Goal: Task Accomplishment & Management: Manage account settings

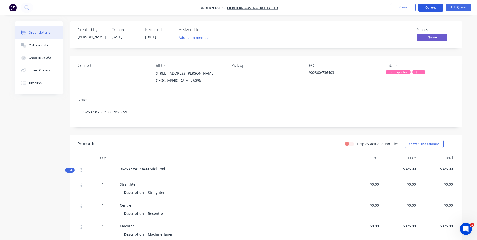
click at [433, 6] on button "Options" at bounding box center [430, 8] width 25 height 8
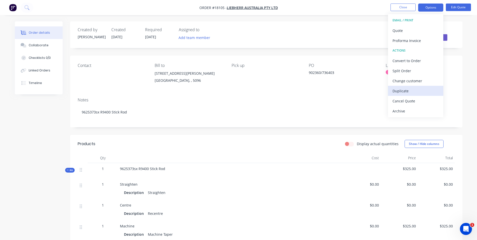
click at [403, 88] on div "Duplicate" at bounding box center [415, 90] width 46 height 7
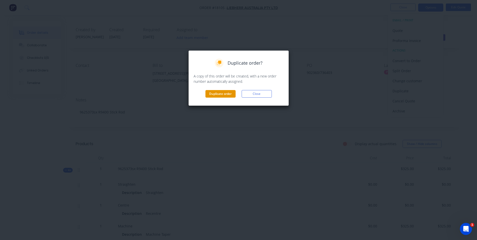
click at [221, 94] on button "Duplicate order" at bounding box center [220, 94] width 30 height 8
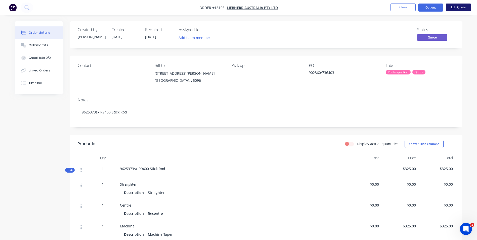
click at [456, 7] on button "Edit Quote" at bounding box center [457, 8] width 25 height 8
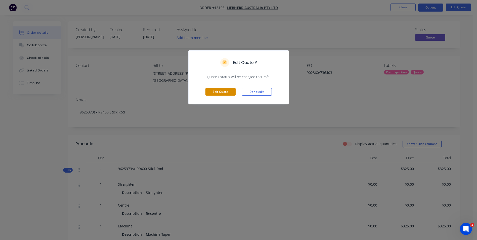
click at [215, 88] on button "Edit Quote" at bounding box center [220, 92] width 30 height 8
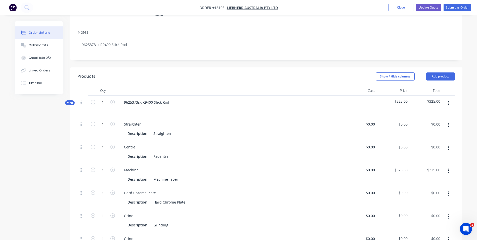
scroll to position [100, 0]
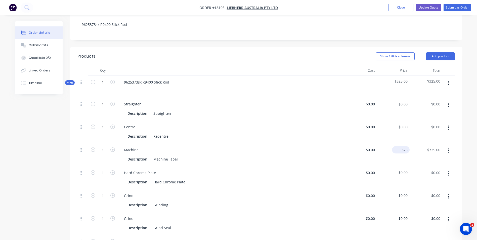
click at [404, 146] on input "325" at bounding box center [402, 149] width 16 height 7
type input "0"
type input "$0.00"
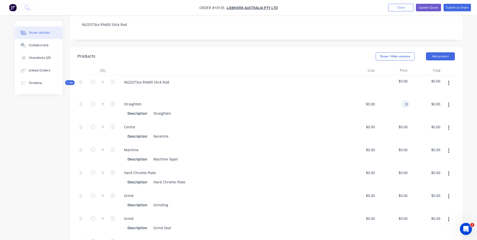
click at [402, 97] on div "0 0" at bounding box center [393, 108] width 33 height 23
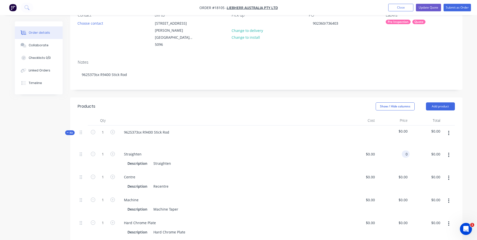
scroll to position [0, 0]
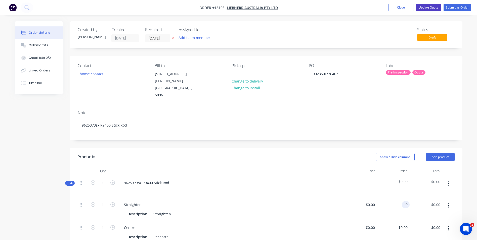
type input "$0.00"
click at [426, 8] on button "Update Quote" at bounding box center [427, 8] width 25 height 8
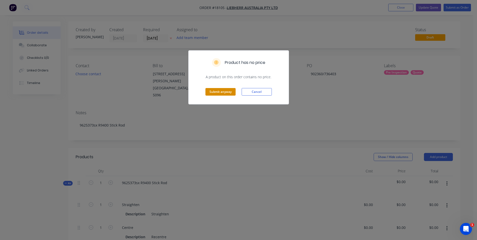
click at [229, 93] on button "Submit anyway" at bounding box center [220, 92] width 30 height 8
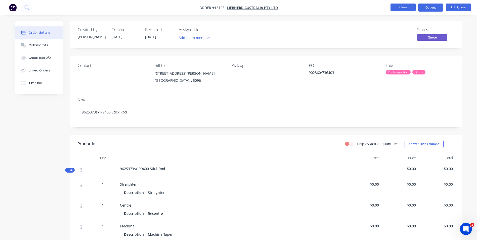
click at [403, 9] on button "Close" at bounding box center [402, 8] width 25 height 8
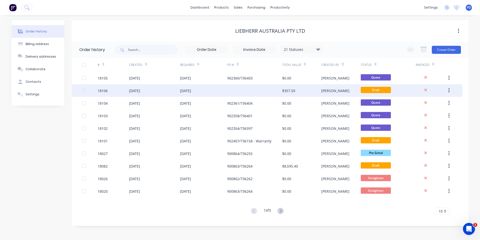
click at [191, 91] on div "[DATE]" at bounding box center [185, 90] width 11 height 5
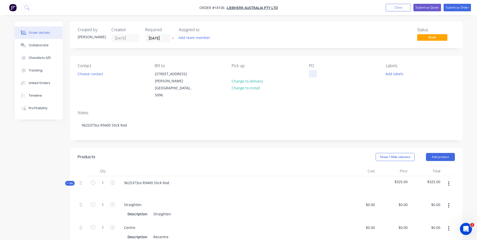
click at [312, 74] on div at bounding box center [312, 73] width 8 height 7
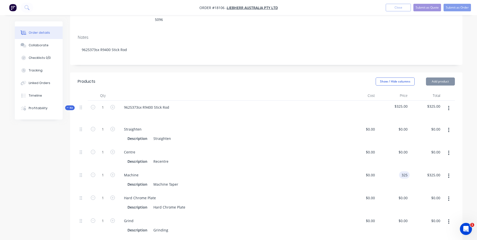
click at [402, 171] on input "325" at bounding box center [405, 174] width 9 height 7
type input "$0.00"
click at [408, 100] on div "$325.00" at bounding box center [393, 111] width 33 height 22
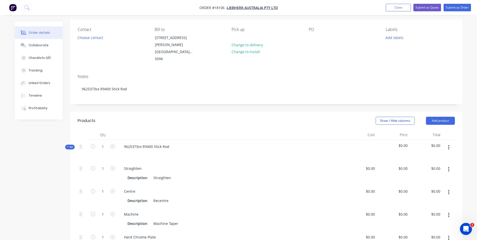
scroll to position [0, 0]
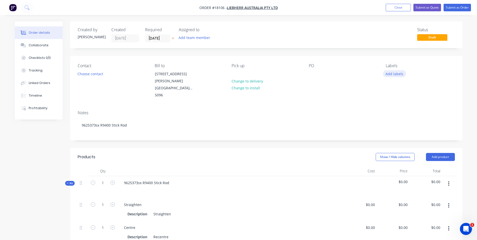
click at [402, 72] on button "Add labels" at bounding box center [394, 73] width 23 height 7
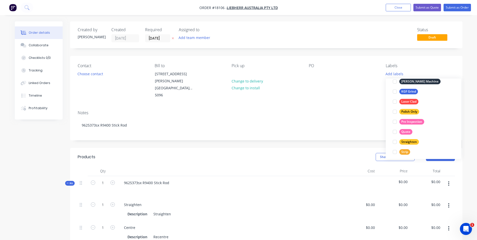
scroll to position [126, 0]
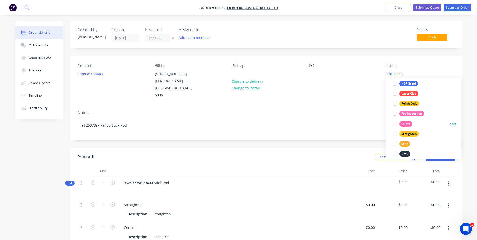
click at [395, 122] on div at bounding box center [394, 124] width 10 height 10
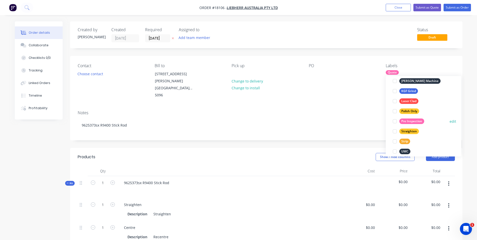
click at [393, 120] on div at bounding box center [394, 121] width 10 height 10
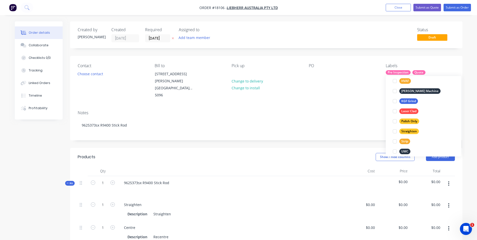
scroll to position [0, 0]
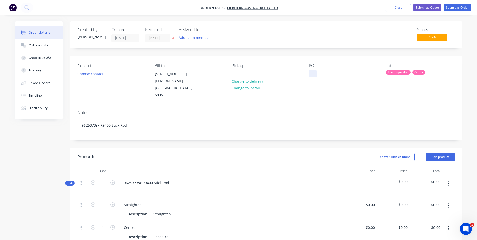
click at [315, 76] on div at bounding box center [312, 73] width 8 height 7
click at [427, 8] on button "Submit as Quote" at bounding box center [427, 8] width 28 height 8
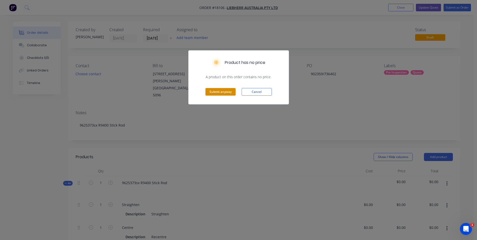
click at [221, 92] on button "Submit anyway" at bounding box center [220, 92] width 30 height 8
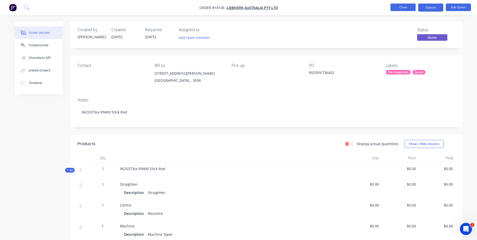
click at [406, 6] on button "Close" at bounding box center [402, 8] width 25 height 8
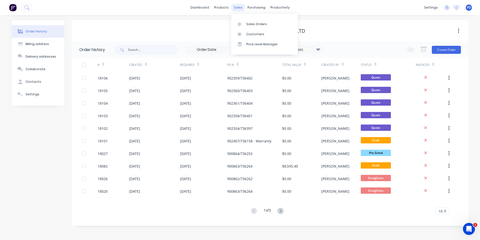
click at [236, 7] on div "sales" at bounding box center [238, 8] width 14 height 8
click at [243, 24] on div at bounding box center [241, 24] width 8 height 5
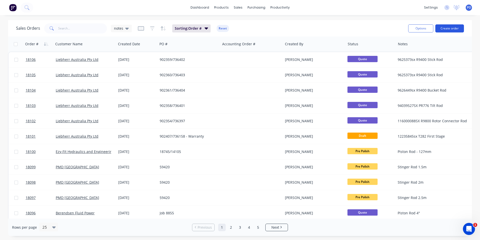
click at [448, 26] on button "Create order" at bounding box center [450, 28] width 29 height 8
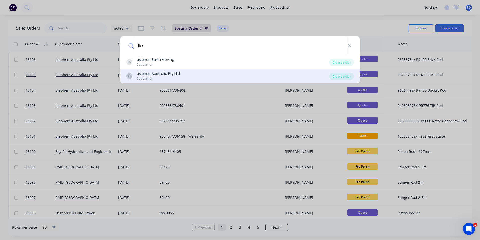
type input "lie"
click at [225, 72] on div "LL Lie bherr Australia Pty Ltd Customer" at bounding box center [227, 76] width 203 height 10
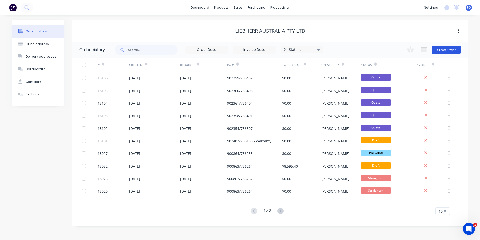
click at [452, 49] on button "Create Order" at bounding box center [446, 50] width 29 height 8
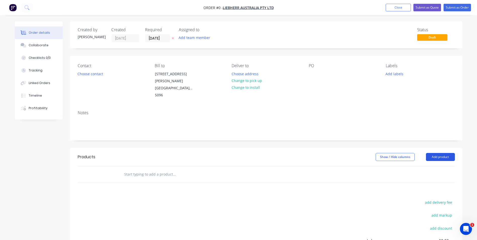
click at [445, 153] on button "Add product" at bounding box center [440, 157] width 29 height 8
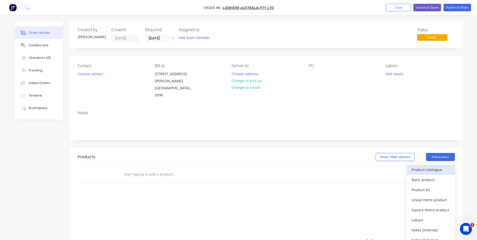
click at [435, 166] on div "Product catalogue" at bounding box center [430, 169] width 39 height 7
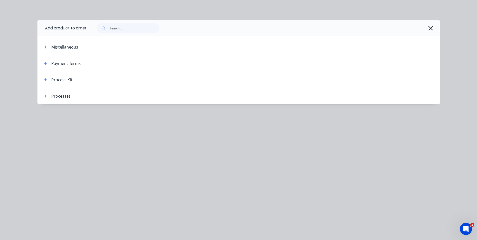
click at [53, 81] on div "Process Kits" at bounding box center [62, 80] width 23 height 6
click at [48, 80] on button "button" at bounding box center [45, 79] width 6 height 6
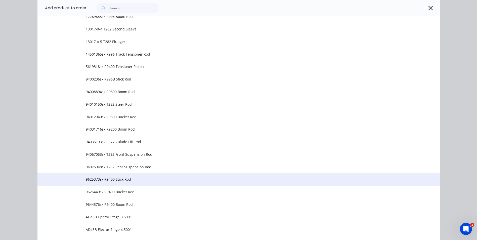
scroll to position [148, 0]
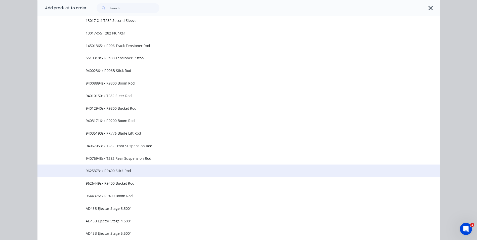
click at [162, 168] on span "9625373sx R9400 Stick Rod" at bounding box center [227, 170] width 283 height 5
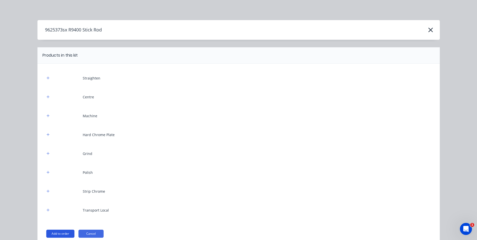
click at [65, 234] on button "Add to order" at bounding box center [60, 233] width 28 height 8
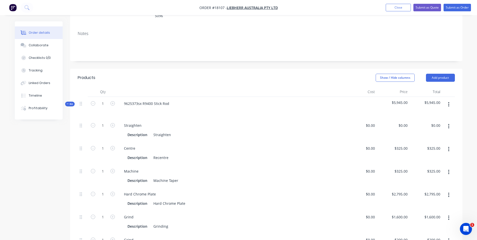
scroll to position [75, 0]
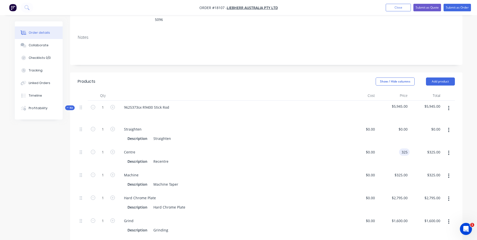
click at [399, 148] on div "325 325" at bounding box center [404, 151] width 11 height 7
type input "$0.00"
click at [398, 168] on div "325 325" at bounding box center [393, 179] width 33 height 23
type input "$0.00"
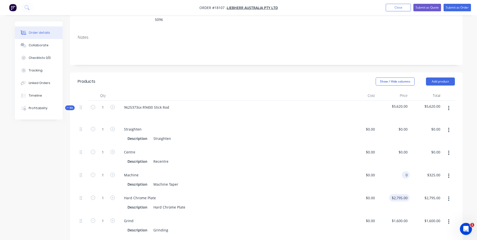
type input "$0.00"
click at [398, 194] on div "2795 2795" at bounding box center [403, 197] width 13 height 7
type input "$0.00"
click at [401, 217] on input "1600" at bounding box center [400, 220] width 18 height 7
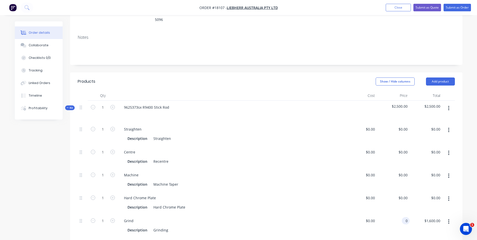
type input "$0.00"
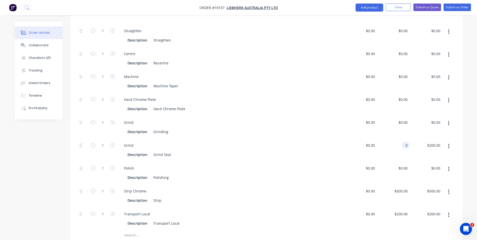
scroll to position [201, 0]
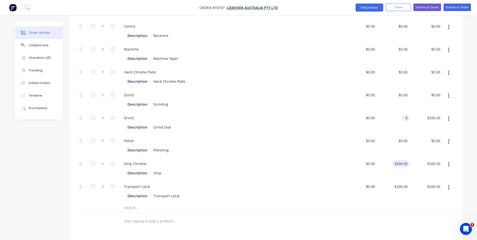
type input "$0.00"
click at [402, 160] on input "500" at bounding box center [402, 163] width 16 height 7
type input "$0.00"
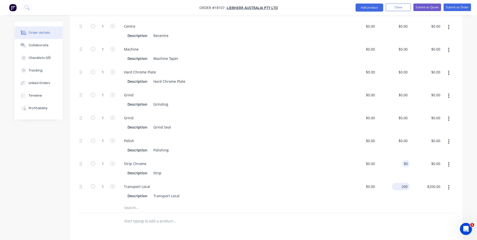
click at [399, 183] on div "200 $200.00" at bounding box center [401, 186] width 18 height 7
type input "0"
type input "$0.00"
click at [374, 160] on input at bounding box center [371, 163] width 12 height 7
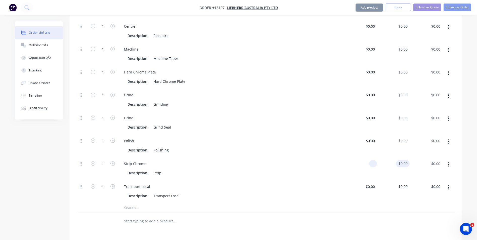
type input "$0.00"
click at [407, 160] on input "0" at bounding box center [404, 163] width 12 height 7
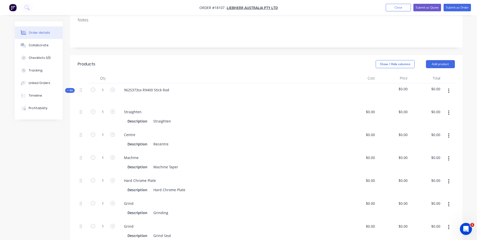
scroll to position [0, 0]
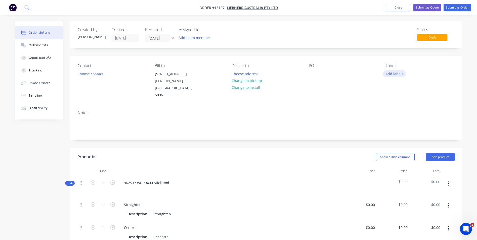
type input "$0.00"
click at [396, 74] on button "Add labels" at bounding box center [394, 73] width 23 height 7
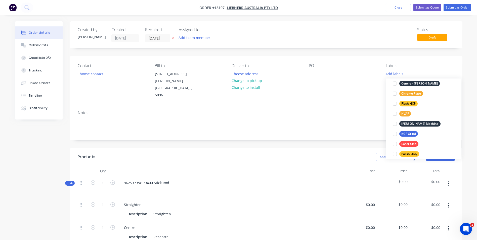
scroll to position [100, 0]
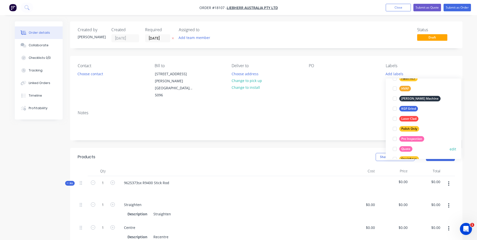
click at [395, 148] on div at bounding box center [394, 149] width 10 height 10
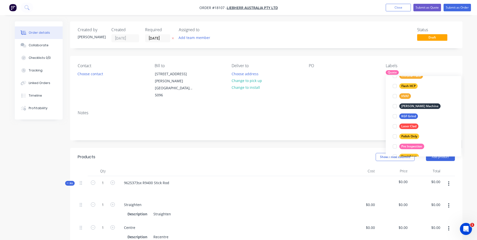
click at [394, 145] on div at bounding box center [394, 146] width 10 height 10
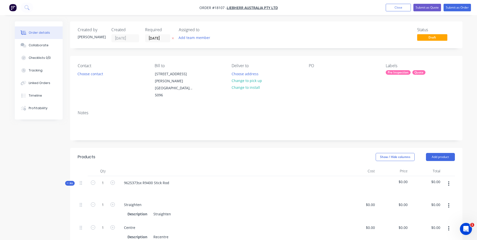
click at [315, 79] on div "PO" at bounding box center [342, 80] width 69 height 35
click at [258, 82] on button "Change to pick up" at bounding box center [247, 80] width 36 height 7
click at [312, 75] on div at bounding box center [312, 73] width 8 height 7
drag, startPoint x: 175, startPoint y: 169, endPoint x: 151, endPoint y: 170, distance: 24.1
click at [119, 176] on div "9625373sx R9400 Stick Rod" at bounding box center [231, 187] width 226 height 22
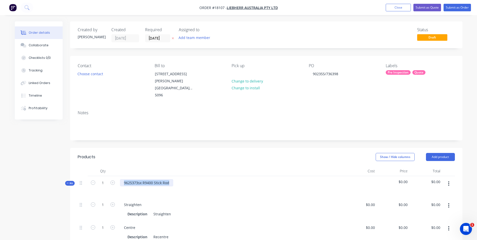
copy div "9625373sx R9400 Stick Rod"
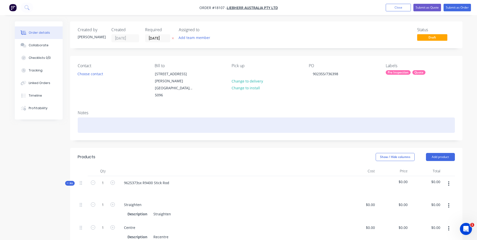
click at [112, 117] on div at bounding box center [266, 124] width 377 height 15
paste div
click at [98, 117] on div "9625373sx R9400 Stick Rod" at bounding box center [266, 124] width 377 height 15
click at [109, 117] on div "11680221sx R9400 Stick Rod" at bounding box center [266, 124] width 377 height 15
click at [120, 117] on div "11680221sx R9600 Stick Rod" at bounding box center [266, 124] width 377 height 15
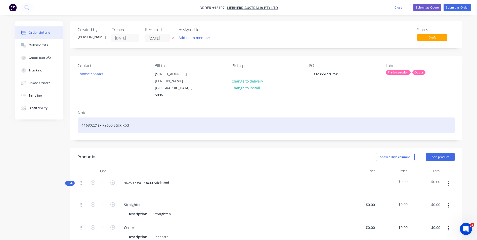
click at [121, 117] on div "11680221sx R9600 Stick Rod" at bounding box center [266, 124] width 377 height 15
drag, startPoint x: 143, startPoint y: 113, endPoint x: 88, endPoint y: 109, distance: 54.9
click at [82, 117] on div "11680221sx R9600 Stick Cylinder Rod" at bounding box center [266, 124] width 377 height 15
copy div "11680221sx R9600 Stick Cylinder Rod"
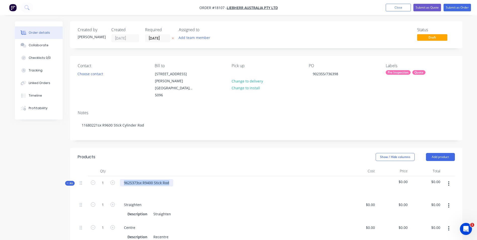
drag, startPoint x: 166, startPoint y: 171, endPoint x: 121, endPoint y: 168, distance: 45.3
click at [121, 179] on div "9625373sx R9400 Stick Rod" at bounding box center [146, 182] width 53 height 7
paste div
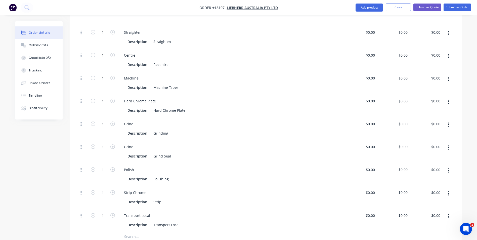
scroll to position [201, 0]
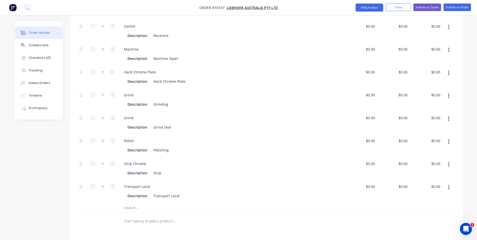
click at [139, 202] on input "text" at bounding box center [174, 207] width 100 height 10
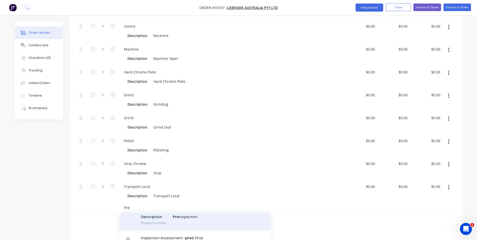
type input "Pre"
click at [199, 210] on div "Inspections - pre and final Xero Item # factory_item Description Pre Inspection…" at bounding box center [195, 213] width 151 height 34
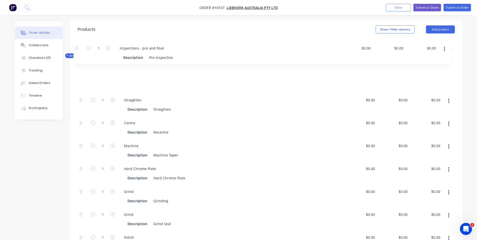
scroll to position [127, 0]
drag, startPoint x: 81, startPoint y: 197, endPoint x: 77, endPoint y: 59, distance: 138.2
click at [78, 71] on div "1 Straighten Description Straighten $0.00 $0.00 $0.00 $0.00 $0.00 $0.00 1 Centr…" at bounding box center [266, 185] width 377 height 229
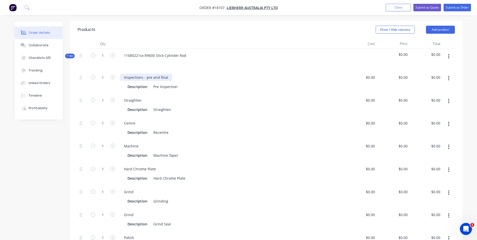
click at [170, 74] on div "Inspections - pre and final" at bounding box center [146, 77] width 52 height 7
click at [448, 75] on icon "button" at bounding box center [448, 78] width 1 height 6
click at [423, 88] on div "Duplicate" at bounding box center [430, 91] width 39 height 7
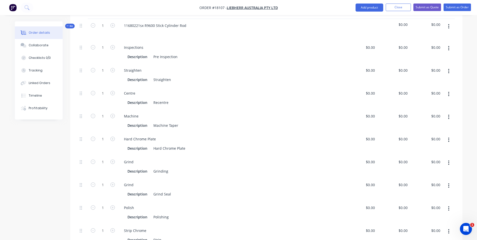
scroll to position [228, 0]
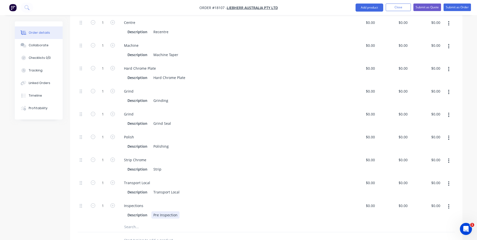
click at [158, 211] on div "Pre Inspection" at bounding box center [165, 214] width 28 height 7
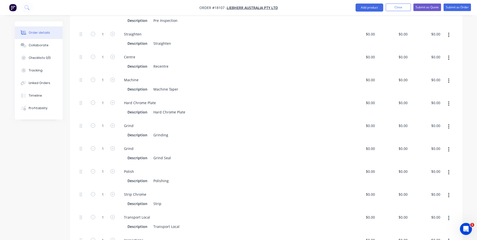
scroll to position [201, 0]
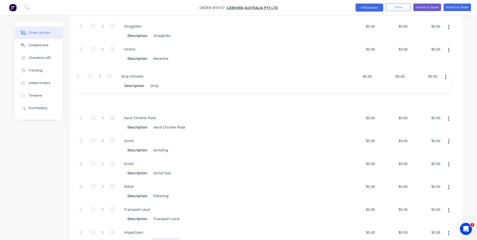
drag, startPoint x: 81, startPoint y: 174, endPoint x: 78, endPoint y: 75, distance: 98.8
click at [78, 75] on div "1 Inspections Description Pre Inspection $0.00 $0.00 $0.00 $0.00 $0.00 $0.00 1 …" at bounding box center [266, 122] width 377 height 251
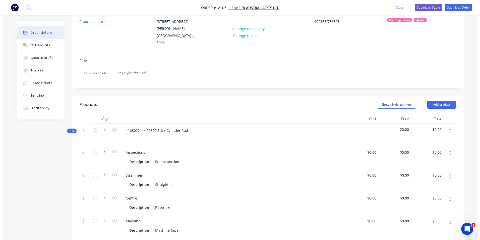
scroll to position [0, 0]
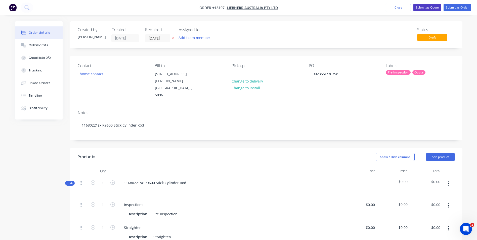
click at [424, 6] on button "Submit as Quote" at bounding box center [427, 8] width 28 height 8
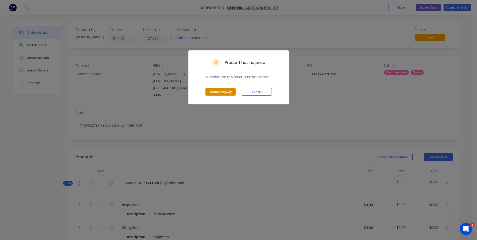
click at [231, 92] on button "Submit anyway" at bounding box center [220, 92] width 30 height 8
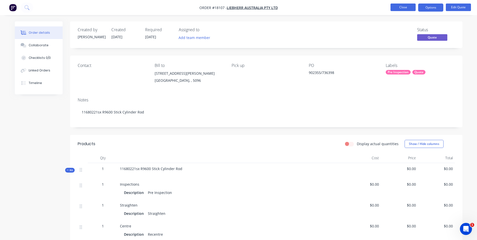
click at [409, 6] on button "Close" at bounding box center [402, 8] width 25 height 8
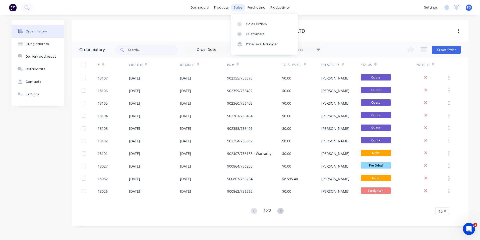
click at [241, 6] on div "sales" at bounding box center [238, 8] width 14 height 8
click at [251, 25] on div "Sales Orders" at bounding box center [256, 24] width 21 height 5
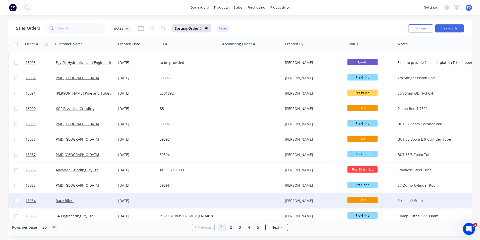
scroll to position [219, 0]
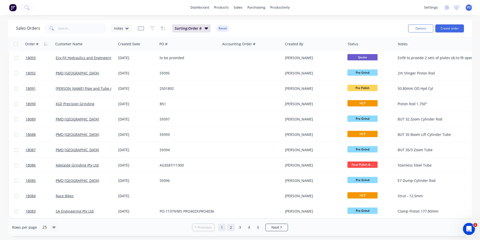
click at [234, 229] on link "2" at bounding box center [231, 227] width 8 height 8
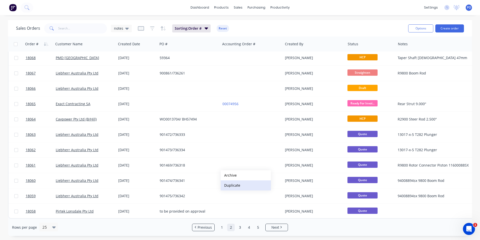
click at [246, 183] on button "Duplicate" at bounding box center [246, 185] width 50 height 10
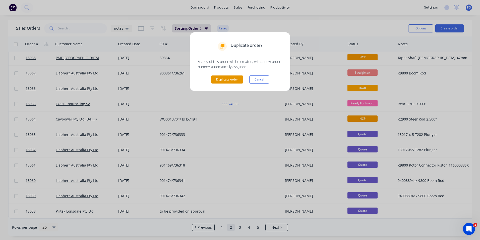
click at [228, 79] on button "Duplicate order" at bounding box center [227, 79] width 32 height 8
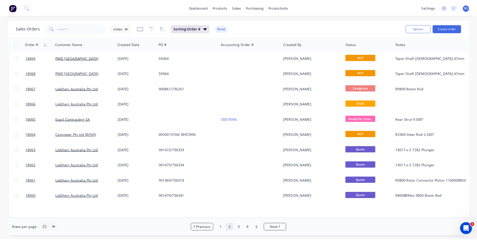
scroll to position [0, 0]
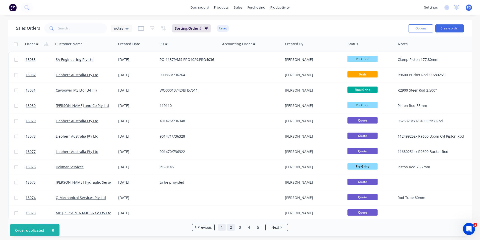
click at [219, 225] on link "1" at bounding box center [222, 227] width 8 height 8
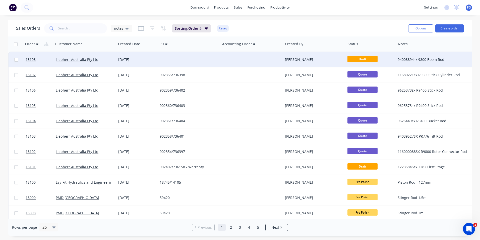
click at [179, 59] on div at bounding box center [189, 59] width 63 height 15
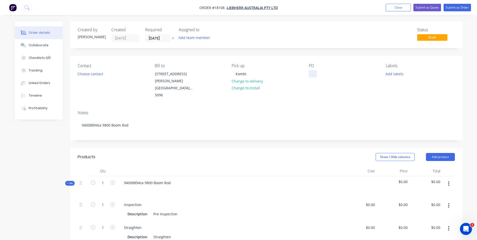
click at [315, 74] on div at bounding box center [312, 73] width 8 height 7
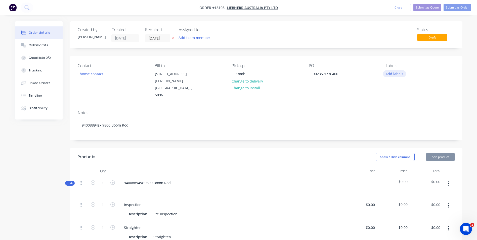
click at [401, 74] on button "Add labels" at bounding box center [394, 73] width 23 height 7
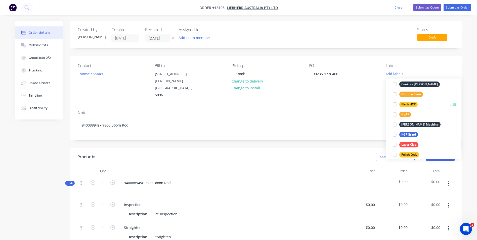
scroll to position [100, 0]
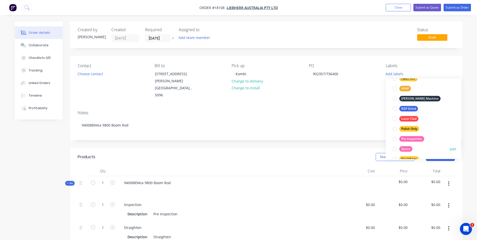
click at [394, 148] on div at bounding box center [394, 149] width 10 height 10
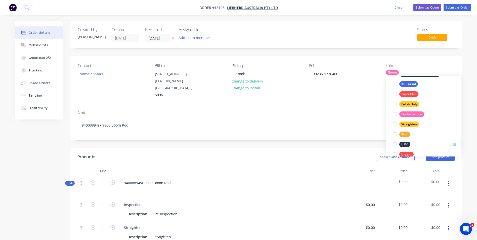
scroll to position [141, 0]
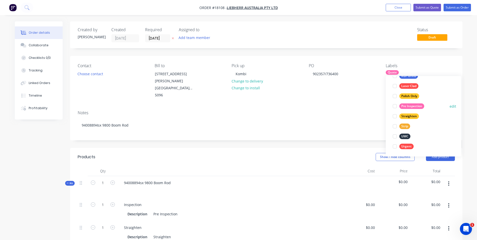
click at [397, 105] on div at bounding box center [394, 106] width 10 height 10
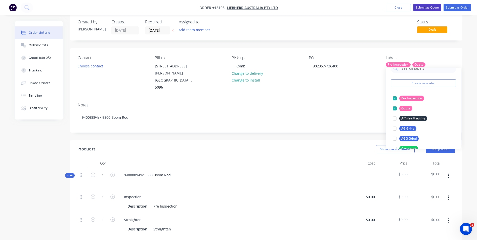
scroll to position [0, 0]
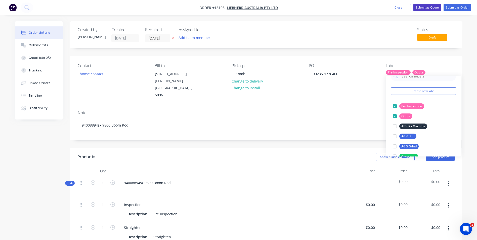
click at [429, 9] on button "Submit as Quote" at bounding box center [427, 8] width 28 height 8
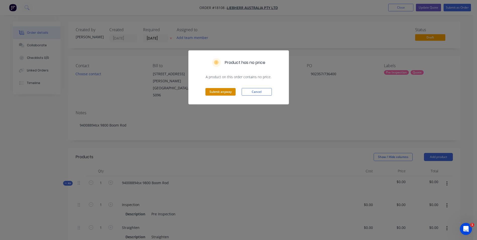
click at [224, 93] on button "Submit anyway" at bounding box center [220, 92] width 30 height 8
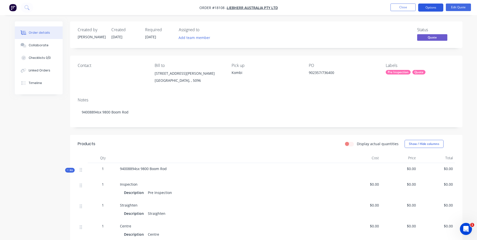
click at [435, 7] on button "Options" at bounding box center [430, 8] width 25 height 8
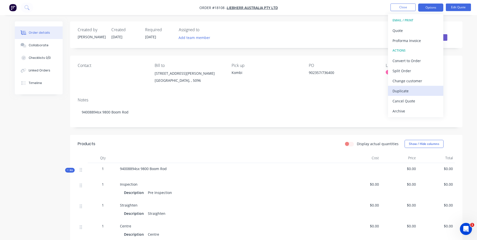
click at [409, 92] on div "Duplicate" at bounding box center [415, 90] width 46 height 7
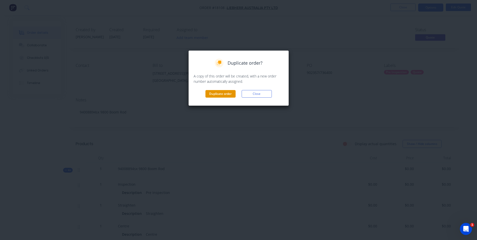
click at [231, 94] on button "Duplicate order" at bounding box center [220, 94] width 30 height 8
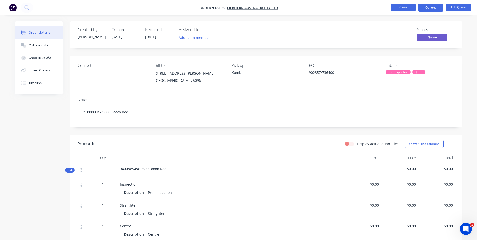
click at [401, 10] on button "Close" at bounding box center [402, 8] width 25 height 8
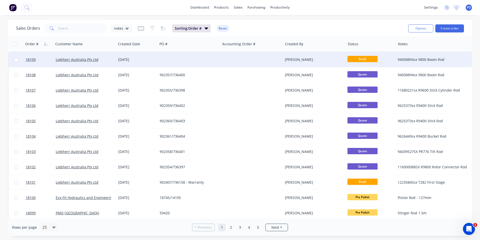
click at [192, 58] on div at bounding box center [189, 59] width 63 height 15
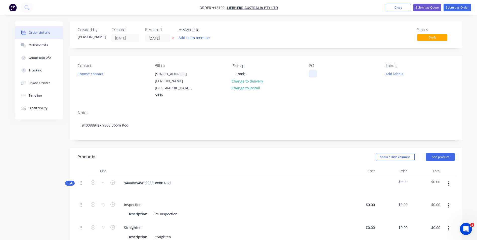
click at [313, 75] on div at bounding box center [312, 73] width 8 height 7
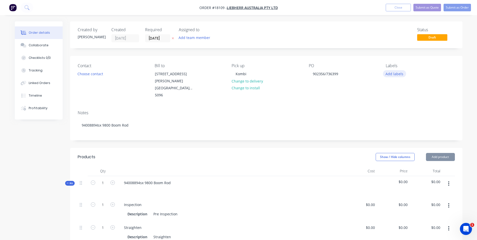
click at [391, 75] on button "Add labels" at bounding box center [394, 73] width 23 height 7
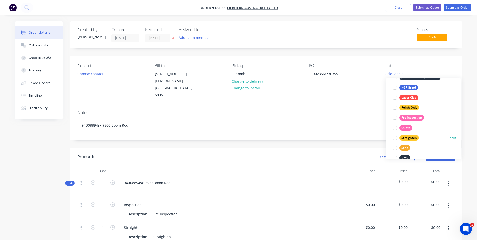
scroll to position [126, 0]
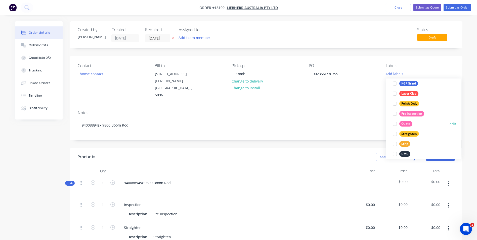
click at [395, 123] on div at bounding box center [394, 124] width 10 height 10
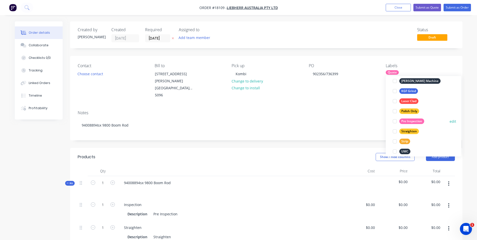
click at [395, 122] on div at bounding box center [394, 121] width 10 height 10
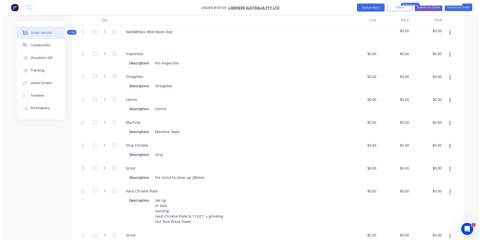
scroll to position [0, 0]
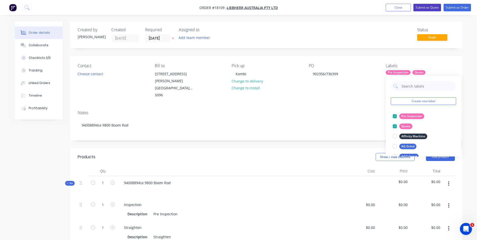
click at [432, 9] on button "Submit as Quote" at bounding box center [427, 8] width 28 height 8
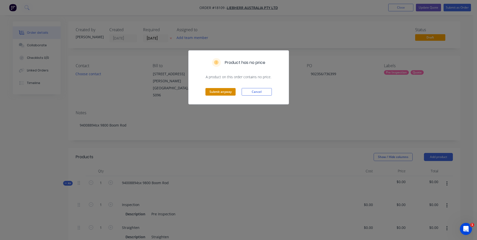
click at [218, 91] on button "Submit anyway" at bounding box center [220, 92] width 30 height 8
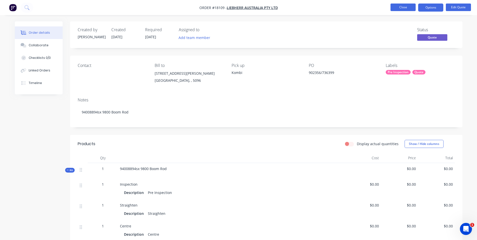
click at [410, 10] on button "Close" at bounding box center [402, 8] width 25 height 8
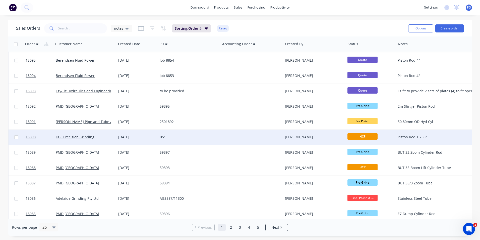
scroll to position [219, 0]
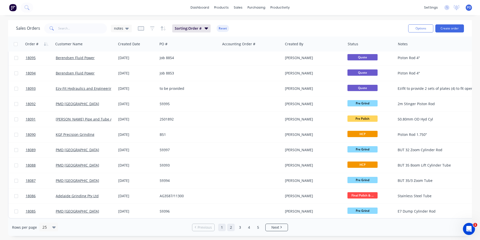
click at [232, 230] on link "2" at bounding box center [231, 227] width 8 height 8
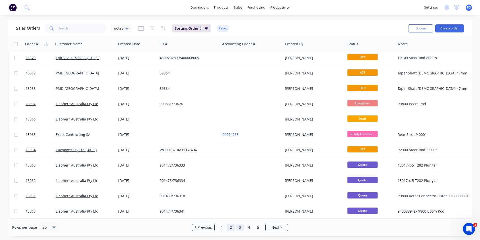
click at [239, 227] on link "3" at bounding box center [240, 227] width 8 height 8
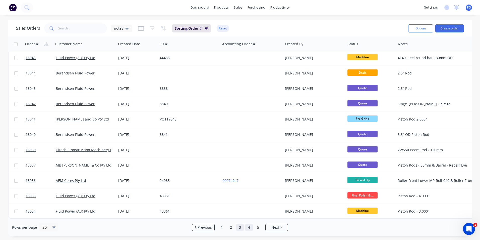
click at [248, 228] on link "4" at bounding box center [249, 227] width 8 height 8
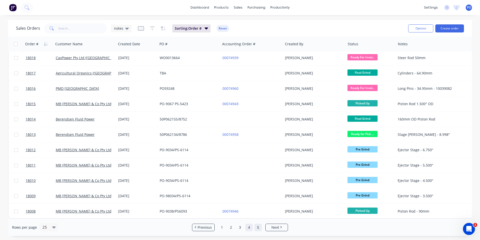
click at [258, 229] on link "5" at bounding box center [258, 227] width 8 height 8
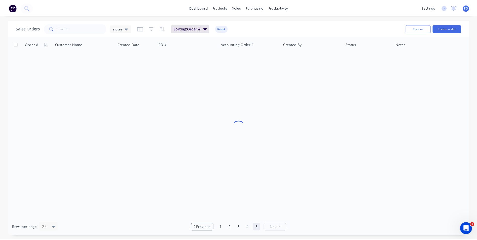
scroll to position [0, 0]
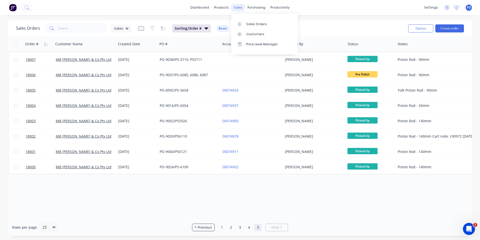
click at [239, 6] on div "sales" at bounding box center [238, 8] width 14 height 8
click at [247, 22] on div "Sales Orders" at bounding box center [256, 24] width 21 height 5
click at [237, 5] on div "sales" at bounding box center [238, 8] width 14 height 8
click at [248, 21] on link "Sales Orders" at bounding box center [264, 24] width 67 height 10
click at [223, 224] on link "1" at bounding box center [222, 227] width 8 height 8
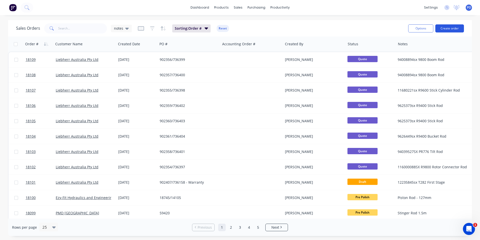
click at [450, 29] on button "Create order" at bounding box center [450, 28] width 29 height 8
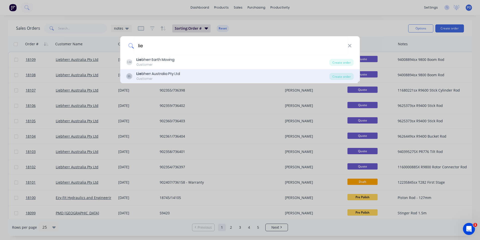
type input "lie"
click at [246, 76] on div "LL Lie bherr Australia Pty Ltd Customer" at bounding box center [227, 76] width 203 height 10
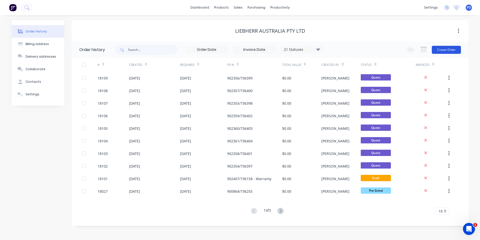
click at [444, 49] on button "Create Order" at bounding box center [446, 50] width 29 height 8
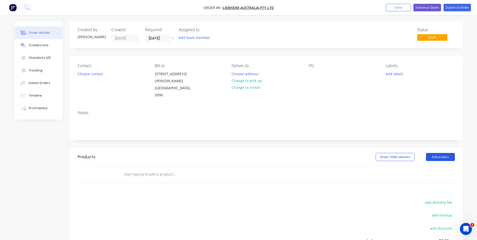
click at [449, 153] on button "Add product" at bounding box center [440, 157] width 29 height 8
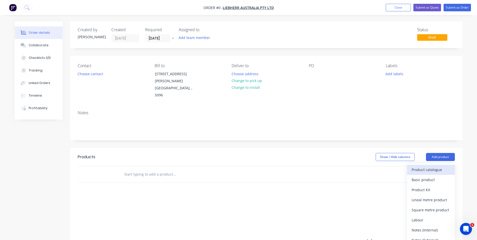
click at [435, 166] on div "Product catalogue" at bounding box center [430, 169] width 39 height 7
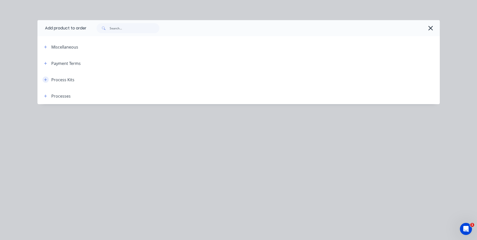
click at [47, 80] on icon "button" at bounding box center [45, 80] width 3 height 4
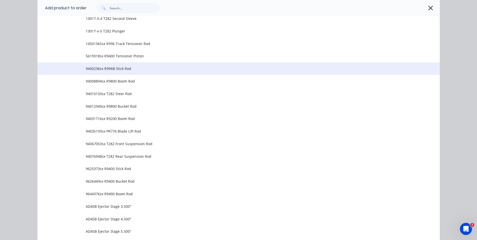
scroll to position [151, 0]
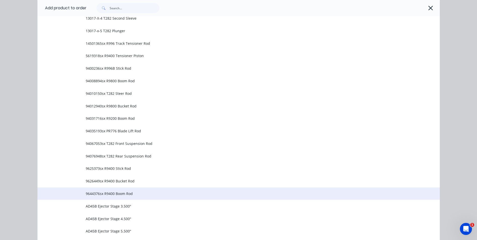
click at [116, 194] on span "9644376sx R9400 Boom Rod" at bounding box center [227, 193] width 283 height 5
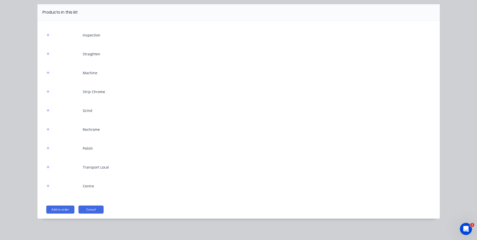
scroll to position [44, 0]
click at [51, 210] on button "Add to order" at bounding box center [60, 208] width 28 height 8
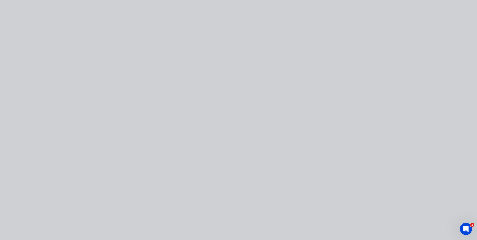
scroll to position [0, 0]
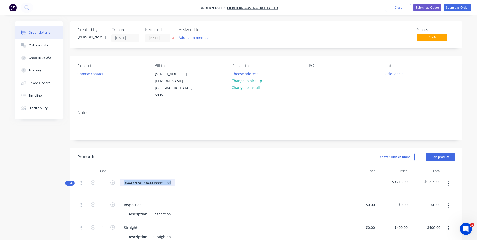
drag, startPoint x: 171, startPoint y: 170, endPoint x: 122, endPoint y: 172, distance: 49.3
click at [122, 179] on div "9644376sx R9400 Boom Rod" at bounding box center [147, 182] width 55 height 7
copy div "9644376sx R9400 Boom Rod"
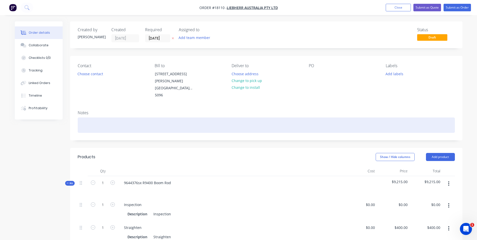
click at [90, 117] on div at bounding box center [266, 124] width 377 height 15
paste div
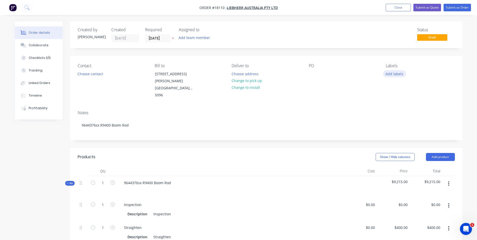
click at [392, 73] on button "Add labels" at bounding box center [394, 73] width 23 height 7
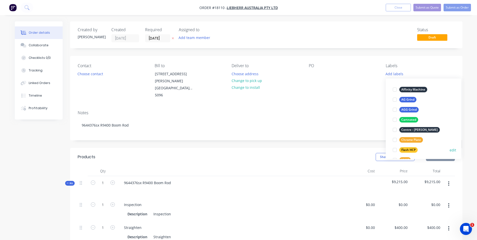
scroll to position [100, 0]
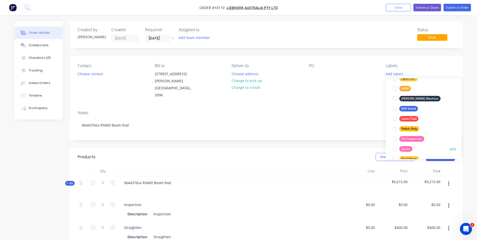
click at [397, 148] on div at bounding box center [394, 149] width 10 height 10
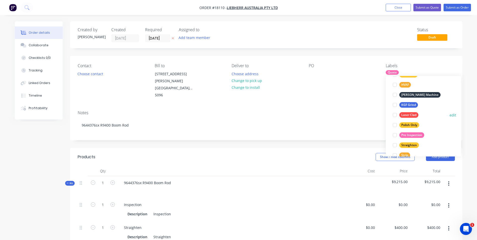
scroll to position [141, 0]
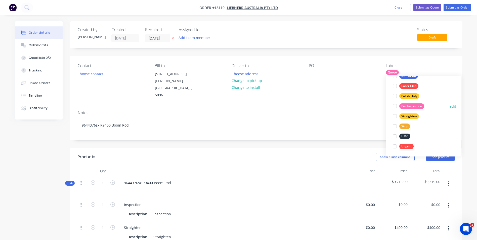
click at [395, 104] on div at bounding box center [394, 106] width 10 height 10
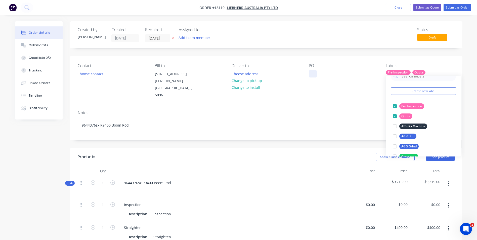
click at [310, 74] on div at bounding box center [312, 73] width 8 height 7
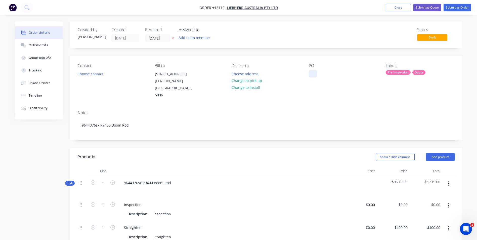
click at [312, 77] on div at bounding box center [312, 73] width 8 height 7
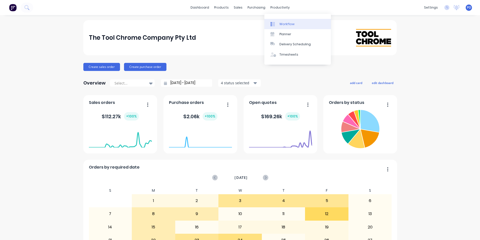
click at [290, 25] on div "Workflow" at bounding box center [287, 24] width 15 height 5
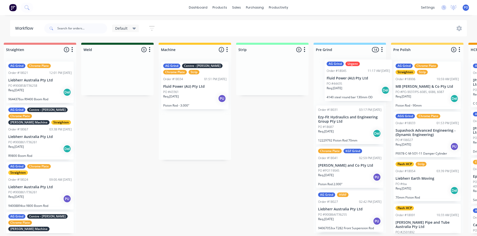
scroll to position [0, 11]
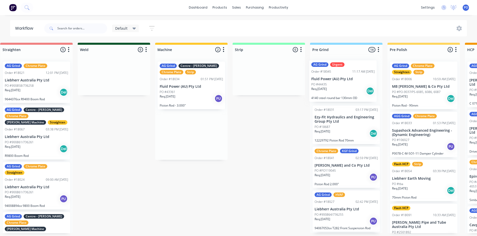
drag, startPoint x: 200, startPoint y: 75, endPoint x: 342, endPoint y: 73, distance: 142.2
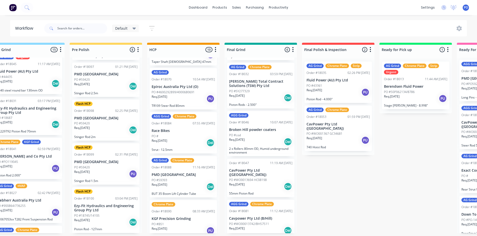
scroll to position [0, 0]
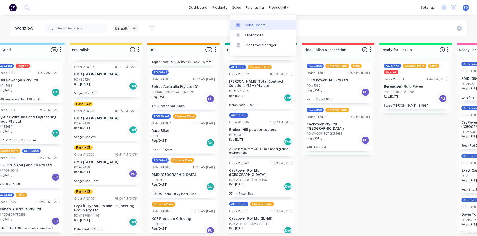
click at [250, 24] on div "Sales Orders" at bounding box center [255, 25] width 21 height 5
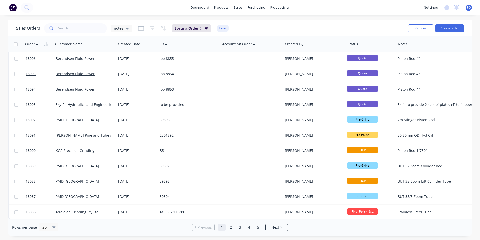
scroll to position [219, 0]
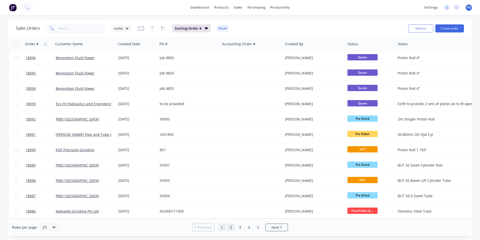
click at [232, 226] on link "2" at bounding box center [231, 227] width 8 height 8
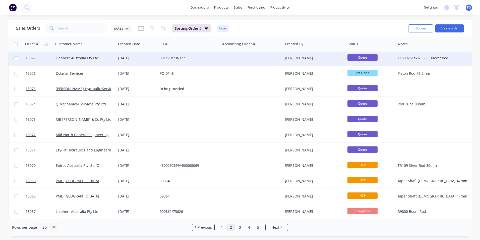
scroll to position [176, 0]
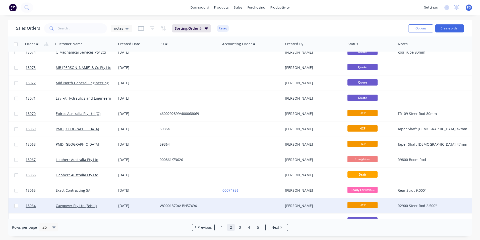
click at [355, 202] on span "HCP" at bounding box center [363, 205] width 30 height 6
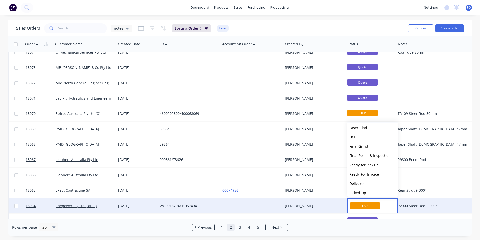
scroll to position [75, 0]
click at [369, 146] on button "Final Grind" at bounding box center [373, 145] width 50 height 9
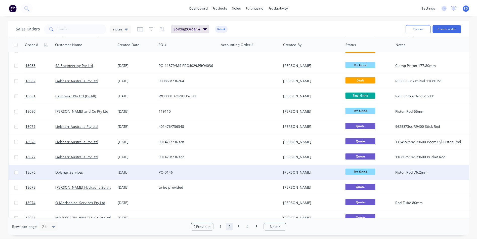
scroll to position [0, 0]
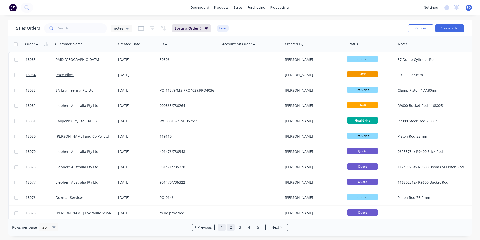
click at [224, 227] on link "1" at bounding box center [222, 227] width 8 height 8
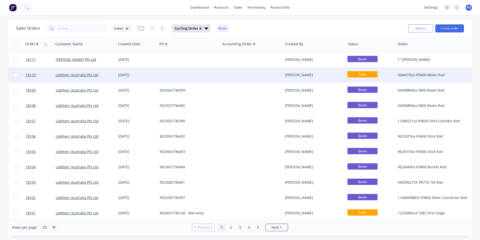
click at [217, 76] on div at bounding box center [189, 74] width 63 height 15
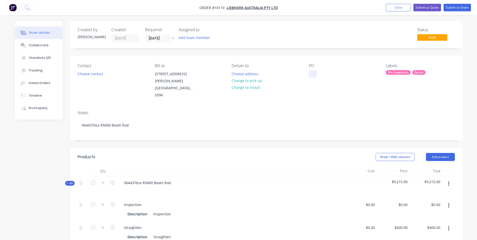
click at [312, 75] on div at bounding box center [312, 73] width 8 height 7
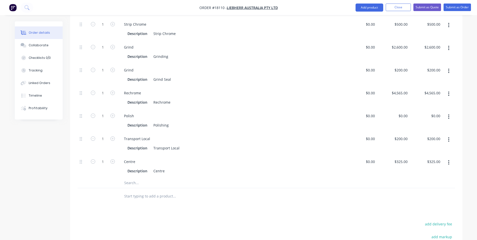
scroll to position [251, 0]
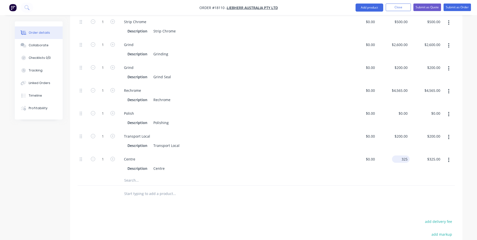
click at [401, 155] on input "325" at bounding box center [402, 158] width 16 height 7
type input "0"
click at [404, 132] on input "$200.00" at bounding box center [402, 135] width 16 height 7
type input "200"
type input "$0.00"
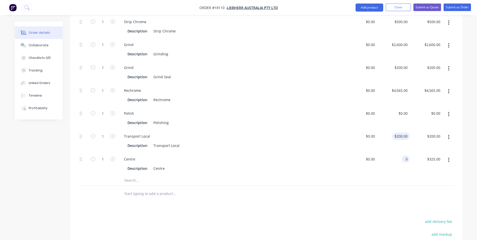
type input "$0.00"
click at [403, 84] on div "$4,565.00 $4,565.00" at bounding box center [393, 95] width 33 height 23
click at [402, 87] on input "4565" at bounding box center [400, 90] width 18 height 7
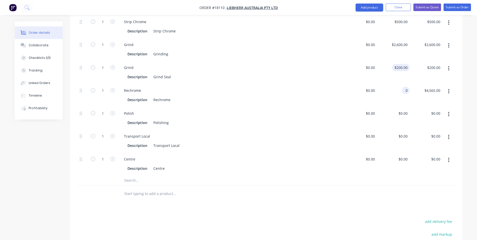
type input "0"
type input "200"
type input "$0.00"
click at [399, 64] on div "200 200" at bounding box center [404, 67] width 11 height 7
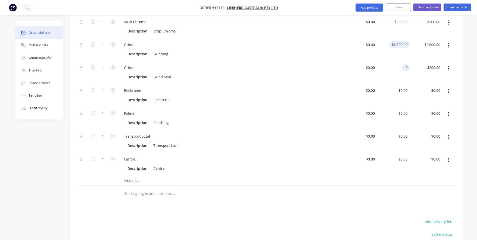
type input "0"
type input "2600"
type input "$0.00"
click at [405, 41] on input "2600" at bounding box center [400, 44] width 18 height 7
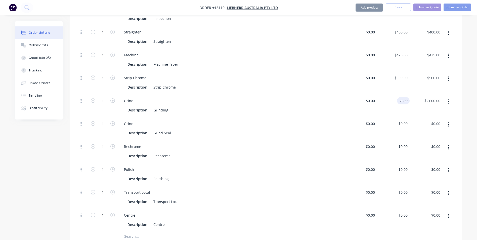
scroll to position [151, 0]
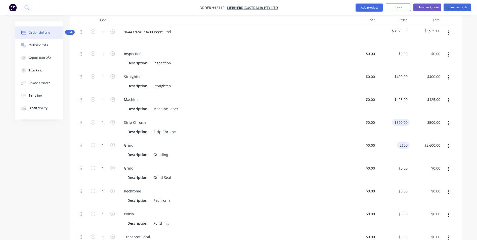
type input "500"
type input "$2,600.00"
click at [402, 119] on input "500" at bounding box center [405, 122] width 9 height 7
type input "$0.00"
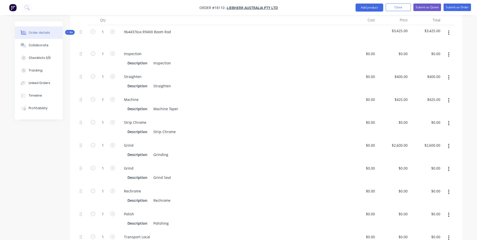
click at [403, 138] on div "$2,600.00 $2,600.00" at bounding box center [393, 149] width 33 height 23
click at [399, 141] on input "2600" at bounding box center [400, 144] width 18 height 7
type input "0"
type input "425"
type input "$0.00"
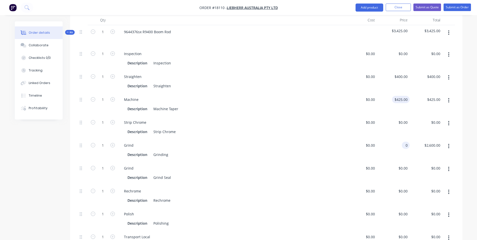
type input "$0.00"
click at [403, 96] on input "425" at bounding box center [402, 99] width 16 height 7
type input "0"
type input "400"
type input "$0.00"
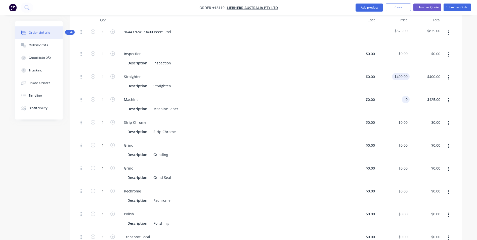
type input "$0.00"
click at [402, 73] on input "400" at bounding box center [405, 76] width 9 height 7
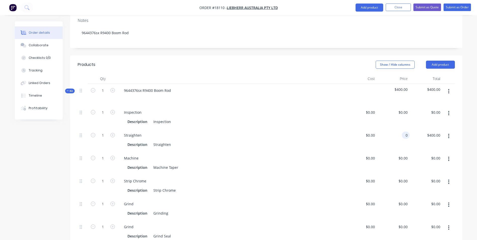
scroll to position [176, 0]
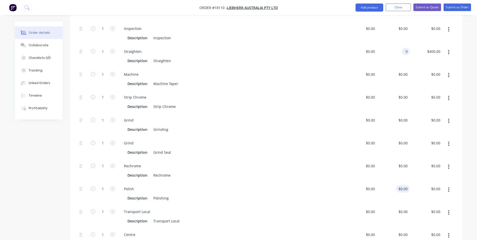
type input "$0.00"
click at [403, 185] on div "0 $0.00" at bounding box center [403, 188] width 14 height 7
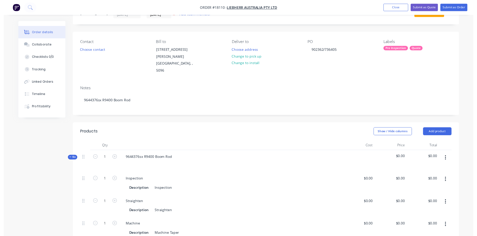
scroll to position [0, 0]
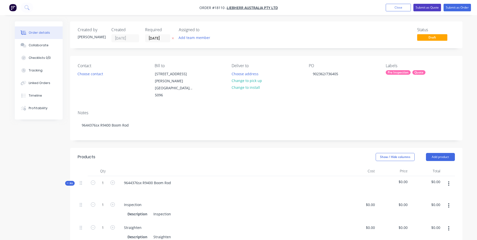
type input "$0.00"
click at [431, 7] on button "Submit as Quote" at bounding box center [427, 8] width 28 height 8
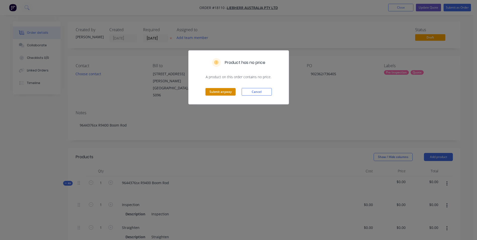
click at [214, 93] on button "Submit anyway" at bounding box center [220, 92] width 30 height 8
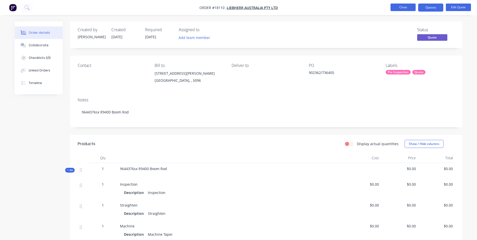
click at [410, 9] on button "Close" at bounding box center [402, 8] width 25 height 8
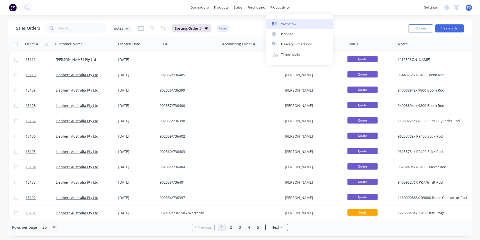
click at [281, 23] on link "Workflow" at bounding box center [299, 24] width 67 height 10
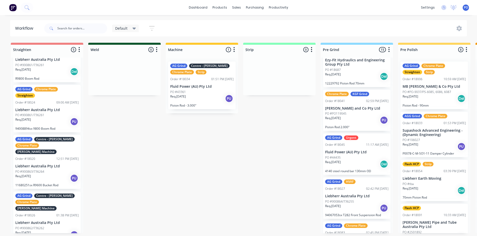
scroll to position [25, 0]
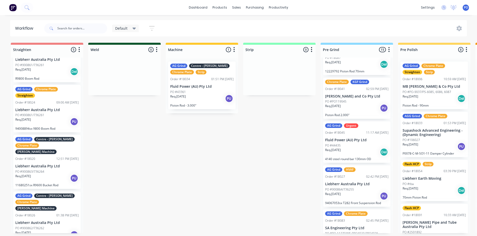
click at [351, 182] on p "Liebherr Australia Pty Ltd" at bounding box center [356, 184] width 63 height 4
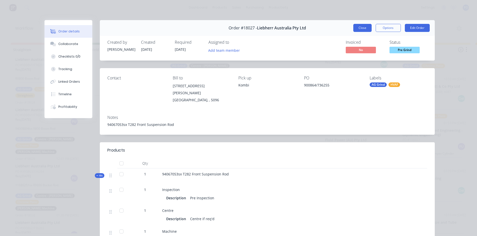
click at [357, 28] on button "Close" at bounding box center [362, 28] width 18 height 8
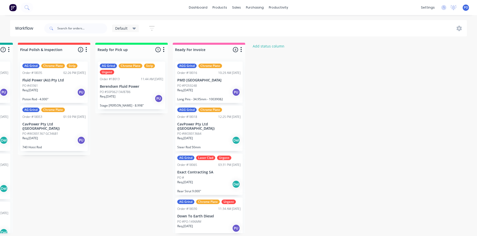
scroll to position [1, 628]
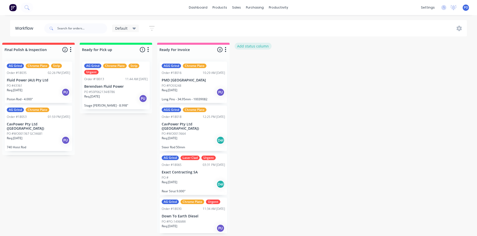
click at [252, 45] on button "Add status column" at bounding box center [252, 46] width 37 height 7
click at [246, 48] on input at bounding box center [270, 50] width 66 height 8
type input "Laser Clad"
click at [255, 60] on button "Add" at bounding box center [251, 61] width 28 height 8
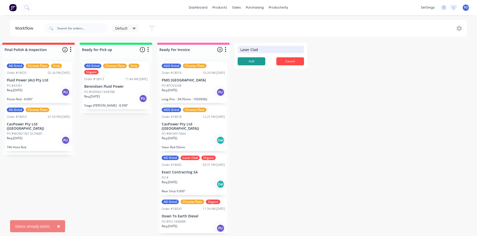
click at [256, 60] on button "Add" at bounding box center [251, 61] width 28 height 8
click at [296, 62] on button "Cancel" at bounding box center [290, 61] width 28 height 8
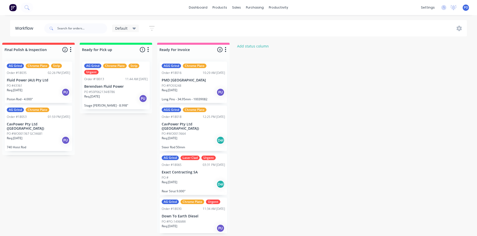
click at [136, 30] on div "Default" at bounding box center [125, 29] width 27 height 8
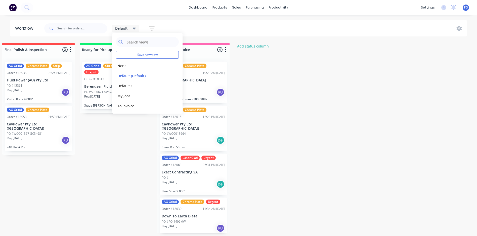
click at [152, 29] on icon "button" at bounding box center [152, 28] width 6 height 6
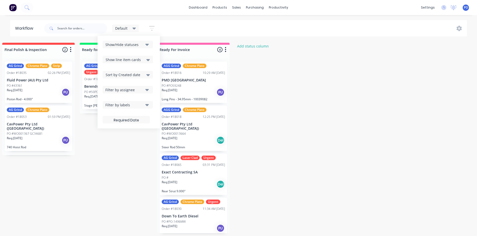
click at [148, 44] on icon "button" at bounding box center [147, 45] width 4 height 2
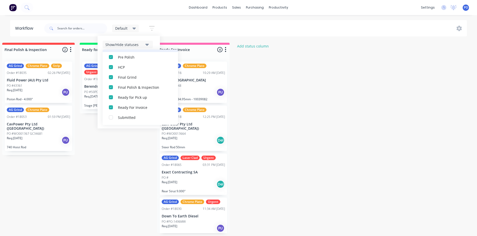
scroll to position [95, 0]
click at [112, 119] on div "button" at bounding box center [111, 117] width 10 height 10
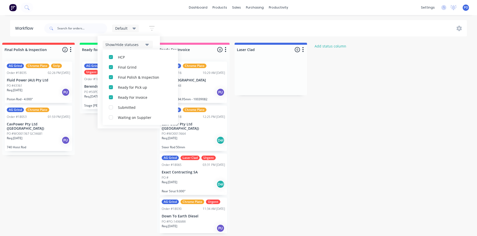
click at [279, 61] on div at bounding box center [270, 77] width 72 height 38
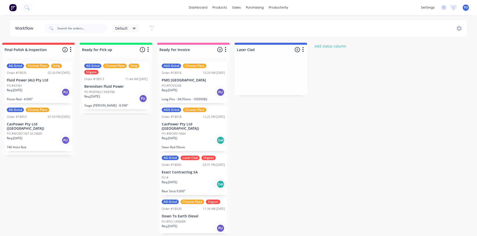
drag, startPoint x: 284, startPoint y: 63, endPoint x: 263, endPoint y: 71, distance: 22.6
click at [263, 71] on div at bounding box center [270, 77] width 72 height 38
drag, startPoint x: 274, startPoint y: 43, endPoint x: 269, endPoint y: 47, distance: 6.9
click at [269, 47] on div "Laser Clad 0 Status colour #4169E1 hex #4169E1 Save Cancel Notifications Email …" at bounding box center [270, 49] width 72 height 12
click at [279, 48] on input "Laser Clad" at bounding box center [261, 49] width 49 height 5
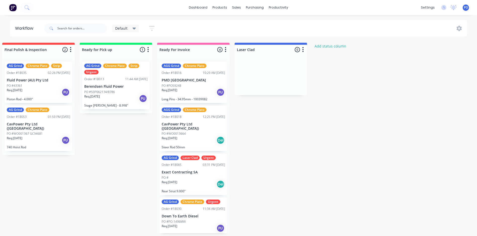
click at [276, 66] on div at bounding box center [270, 77] width 72 height 38
click at [293, 43] on div "Laser Clad 0 Status colour #4169E1 hex #4169E1 Save Cancel Notifications Email …" at bounding box center [270, 49] width 72 height 12
drag, startPoint x: 302, startPoint y: 48, endPoint x: 282, endPoint y: 60, distance: 23.2
click at [282, 60] on div "Laser Clad 0 Status colour #4169E1 hex #4169E1 Save Cancel Notifications Email …" at bounding box center [270, 69] width 72 height 53
drag, startPoint x: 290, startPoint y: 42, endPoint x: 301, endPoint y: 42, distance: 11.1
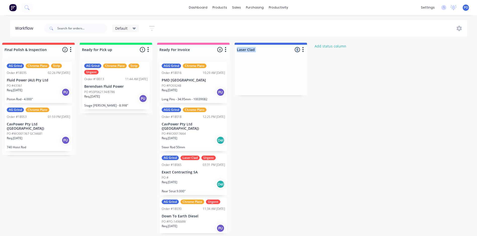
click at [301, 43] on div "Laser Clad 0 Status colour #4169E1 hex #4169E1 Save Cancel Notifications Email …" at bounding box center [270, 49] width 72 height 12
drag, startPoint x: 301, startPoint y: 42, endPoint x: 289, endPoint y: 66, distance: 26.5
click at [290, 66] on div at bounding box center [270, 77] width 72 height 38
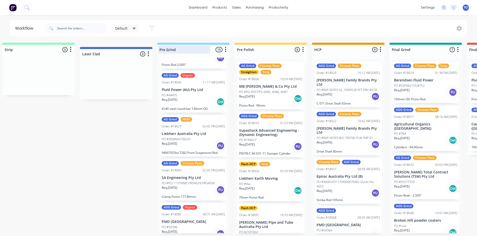
scroll to position [1, 240]
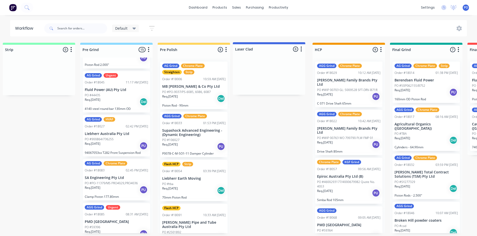
drag, startPoint x: 294, startPoint y: 47, endPoint x: 291, endPoint y: 49, distance: 3.3
click at [291, 49] on div "Straighten 5 Status colour #F08080 hex #F08080 Save Cancel Notifications Email …" at bounding box center [357, 138] width 1202 height 190
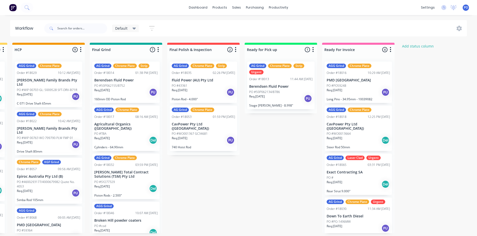
scroll to position [1, 540]
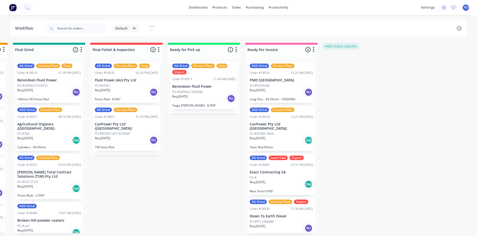
click at [336, 44] on button "Add status column" at bounding box center [340, 46] width 37 height 7
click at [339, 48] on input at bounding box center [358, 50] width 66 height 8
type input "Blast And Prime"
click at [344, 64] on button "Add" at bounding box center [339, 61] width 28 height 8
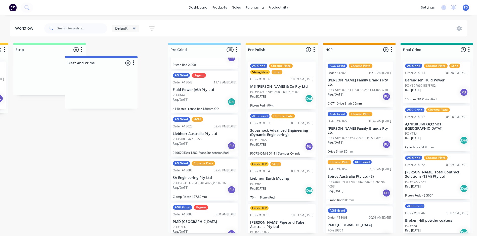
scroll to position [1, 228]
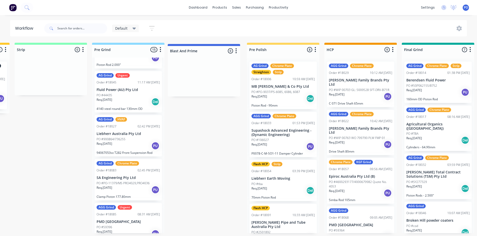
drag, startPoint x: 381, startPoint y: 47, endPoint x: 225, endPoint y: 49, distance: 156.0
click at [225, 49] on div "Straighten 5 Status colour #F08080 hex #F08080 Save Cancel Notifications Email …" at bounding box center [405, 138] width 1275 height 190
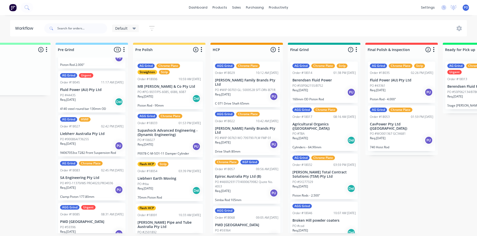
scroll to position [1, 0]
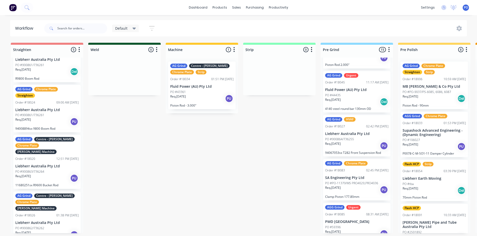
drag, startPoint x: 146, startPoint y: 28, endPoint x: 151, endPoint y: 27, distance: 5.1
click at [148, 28] on button "button" at bounding box center [152, 28] width 16 height 10
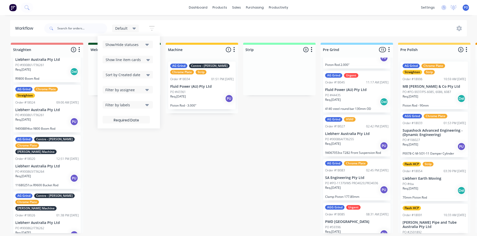
click at [151, 27] on icon "button" at bounding box center [152, 28] width 6 height 6
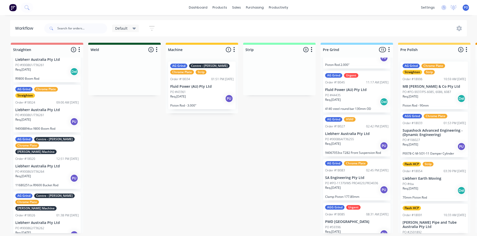
click at [151, 27] on icon "button" at bounding box center [152, 28] width 6 height 6
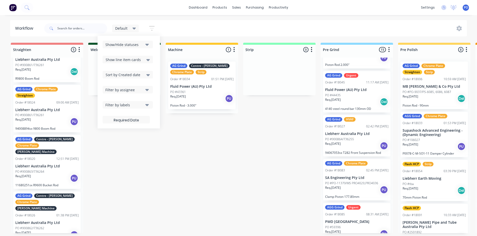
click at [144, 44] on button "Show/Hide statuses" at bounding box center [127, 45] width 50 height 8
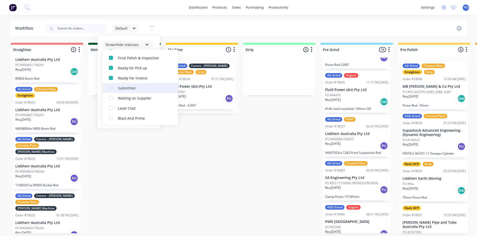
scroll to position [106, 0]
click at [113, 118] on div "button" at bounding box center [111, 117] width 10 height 10
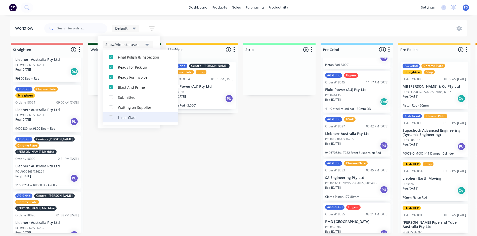
click at [110, 116] on div "button" at bounding box center [111, 117] width 10 height 10
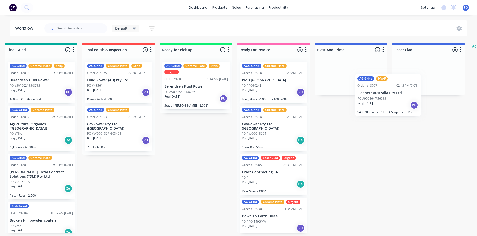
scroll to position [0, 550]
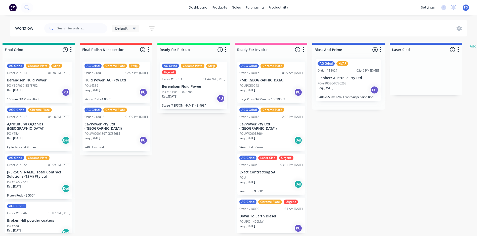
drag, startPoint x: 87, startPoint y: 128, endPoint x: 350, endPoint y: 72, distance: 268.4
click at [350, 72] on div "Straighten 5 Status colour #F08080 hex #F08080 Save Cancel Notifications Email …" at bounding box center [83, 138] width 1275 height 190
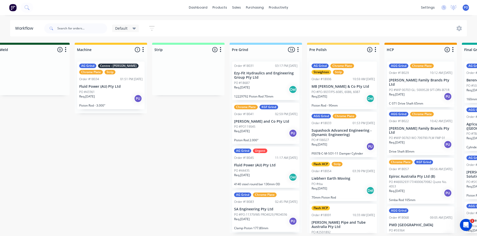
scroll to position [0, 89]
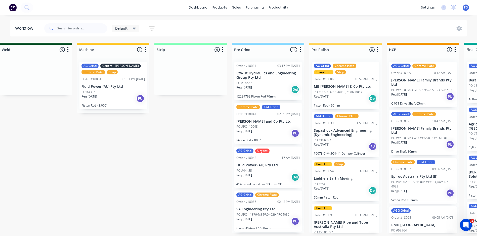
click at [152, 27] on icon "button" at bounding box center [152, 28] width 6 height 5
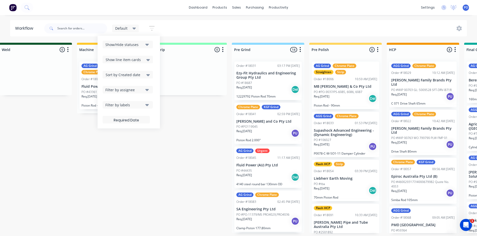
click at [149, 47] on button "Show/Hide statuses" at bounding box center [127, 45] width 50 height 8
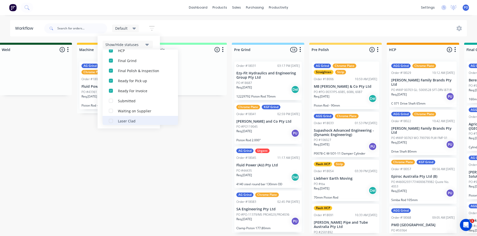
scroll to position [116, 0]
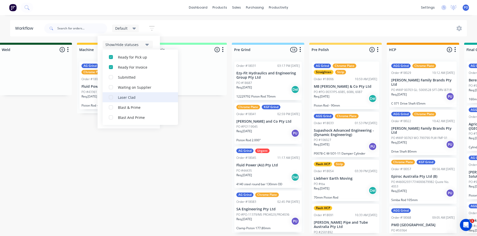
click at [112, 97] on div "button" at bounding box center [111, 97] width 10 height 10
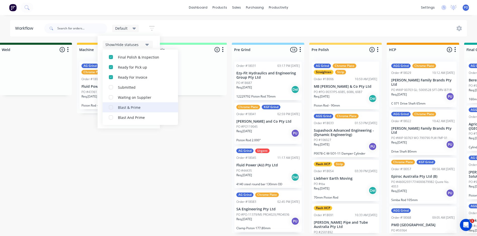
click at [112, 108] on div "button" at bounding box center [111, 107] width 10 height 10
drag, startPoint x: 161, startPoint y: 115, endPoint x: 150, endPoint y: 117, distance: 10.8
click at [150, 117] on div "Blast And Prime" at bounding box center [143, 117] width 50 height 5
click at [113, 98] on div "button" at bounding box center [111, 97] width 10 height 10
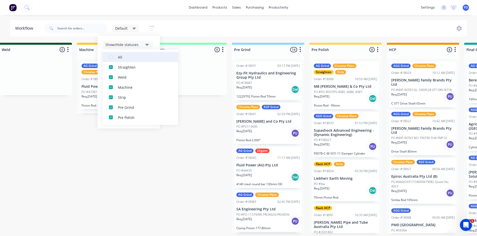
scroll to position [0, 0]
click at [150, 44] on button "Show/Hide statuses" at bounding box center [127, 45] width 50 height 8
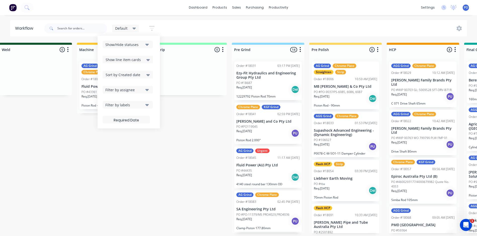
click at [181, 33] on div "Default Save new view None edit Default (Default) edit Default 1 edit My Jobs e…" at bounding box center [255, 28] width 424 height 15
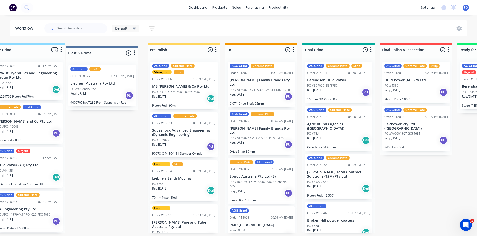
scroll to position [0, 327]
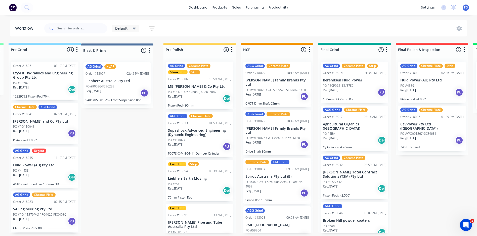
drag, startPoint x: 258, startPoint y: 48, endPoint x: 120, endPoint y: 53, distance: 137.7
click at [120, 53] on div "Straighten 5 Status colour #F08080 hex #F08080 Save Cancel Notifications Email …" at bounding box center [358, 138] width 1348 height 190
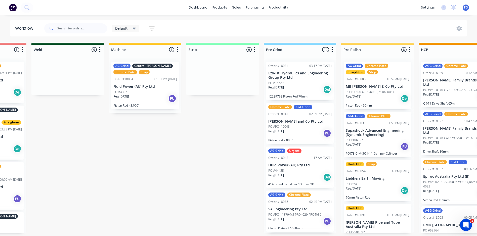
scroll to position [0, 55]
